Goal: Task Accomplishment & Management: Use online tool/utility

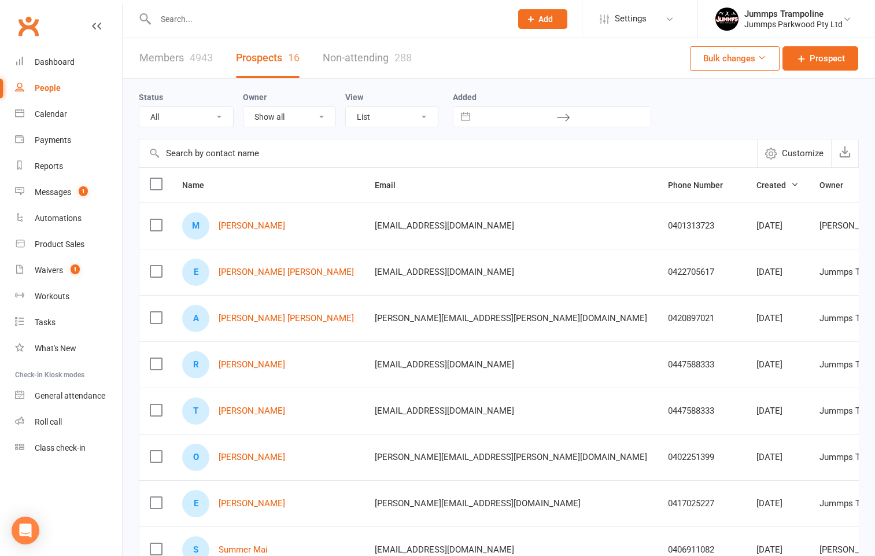
select select "100"
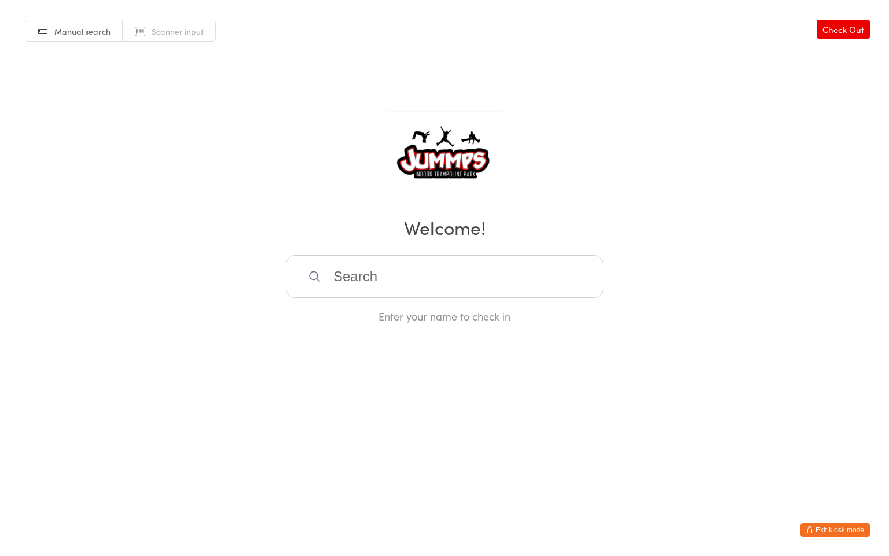
click at [417, 282] on input "search" at bounding box center [444, 276] width 317 height 43
type input "she"
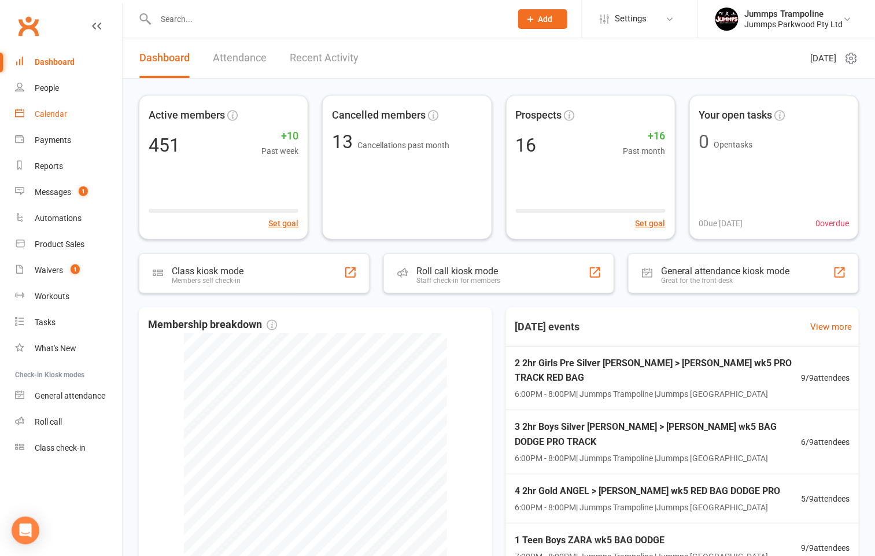
click at [56, 118] on div "Calendar" at bounding box center [51, 113] width 32 height 9
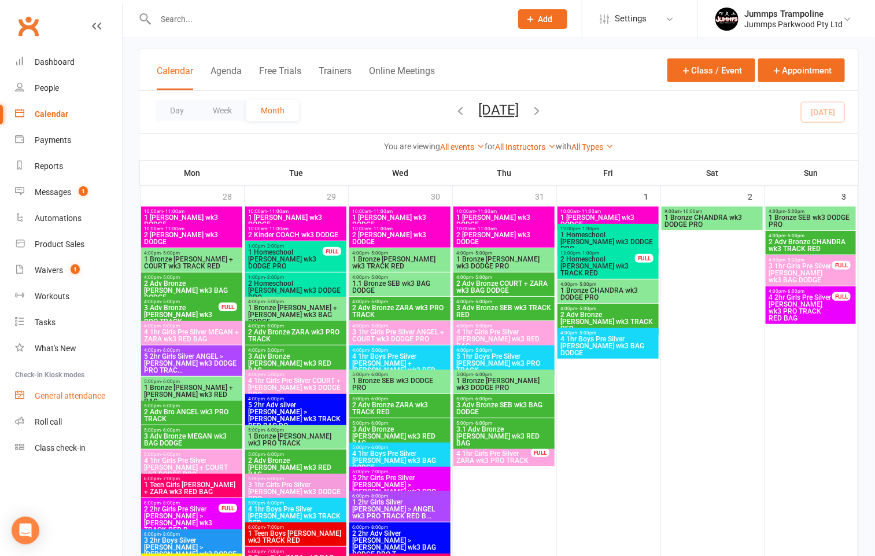
scroll to position [87, 0]
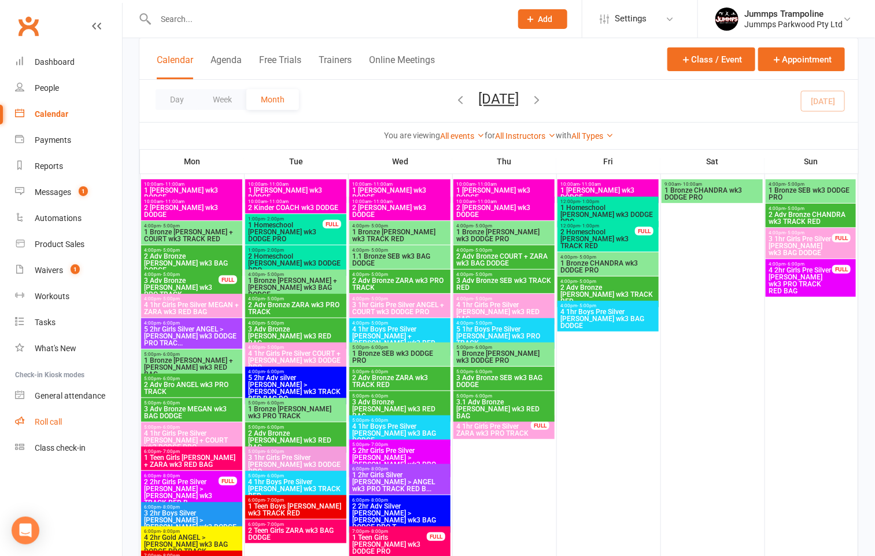
click at [59, 421] on div "Roll call" at bounding box center [48, 421] width 27 height 9
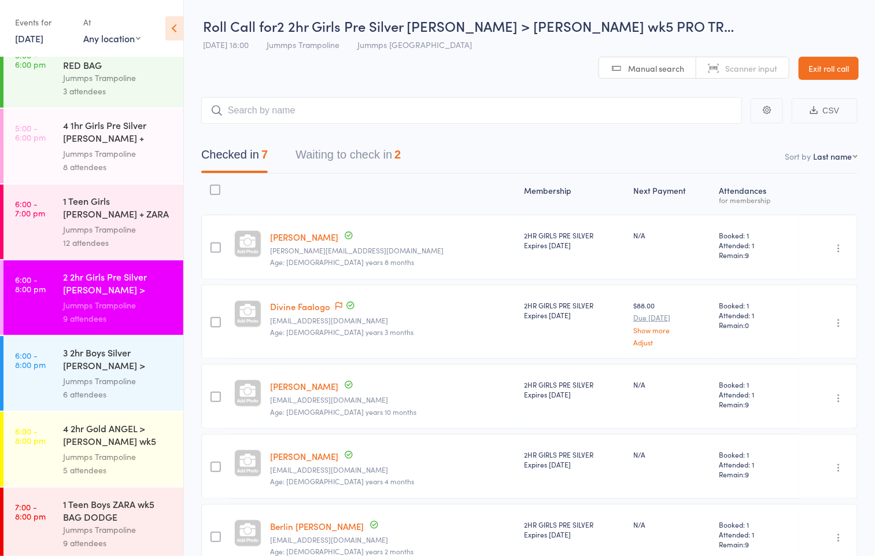
scroll to position [764, 0]
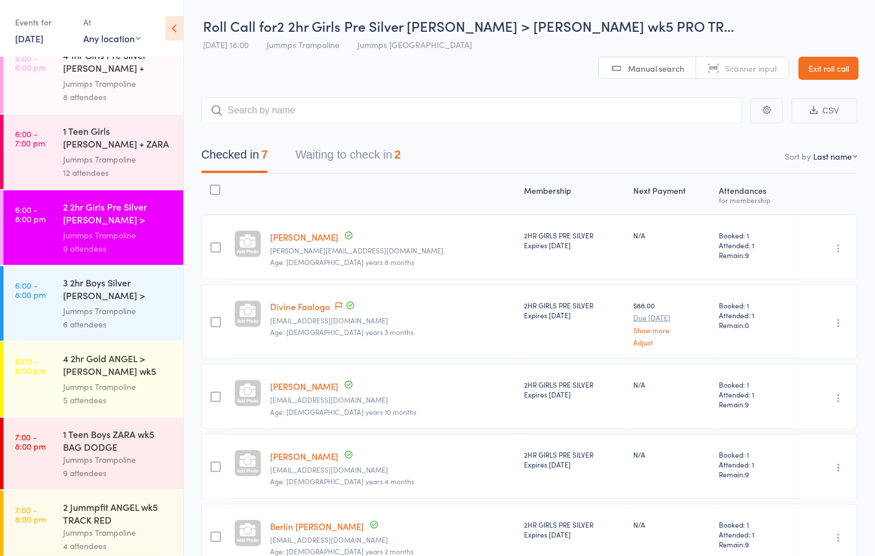
click at [111, 443] on div "1 Teen Boys ZARA wk5 BAG DODGE" at bounding box center [118, 440] width 110 height 25
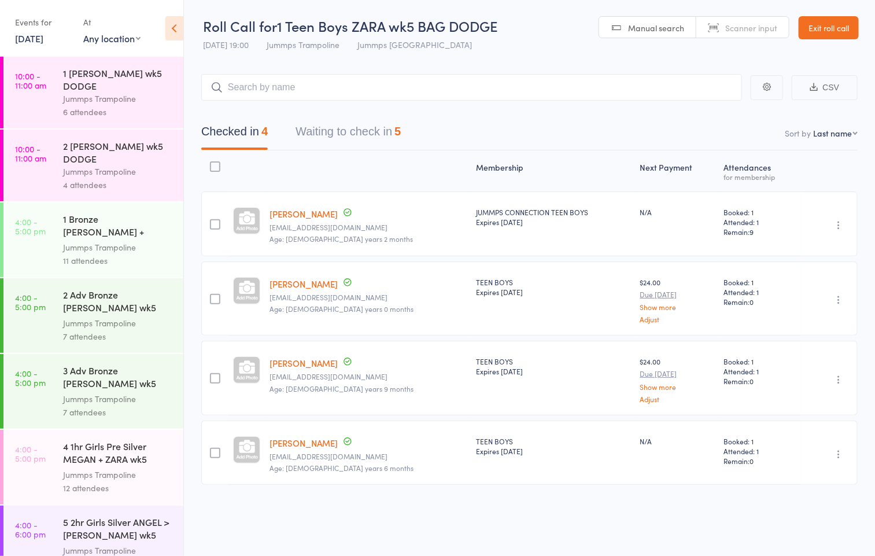
click at [370, 130] on button "Waiting to check in 5" at bounding box center [348, 134] width 105 height 31
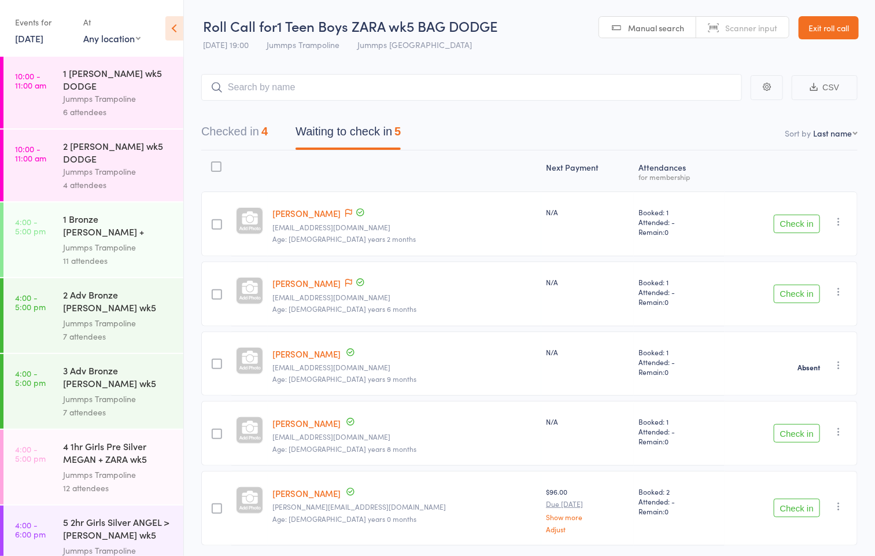
click at [794, 231] on button "Check in" at bounding box center [797, 224] width 46 height 19
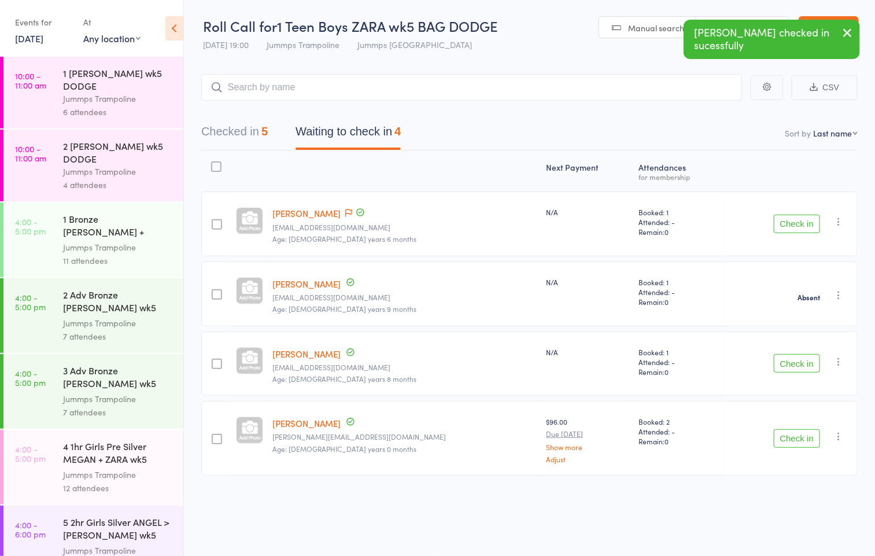
click at [782, 366] on button "Check in" at bounding box center [797, 363] width 46 height 19
